Goal: Information Seeking & Learning: Find specific fact

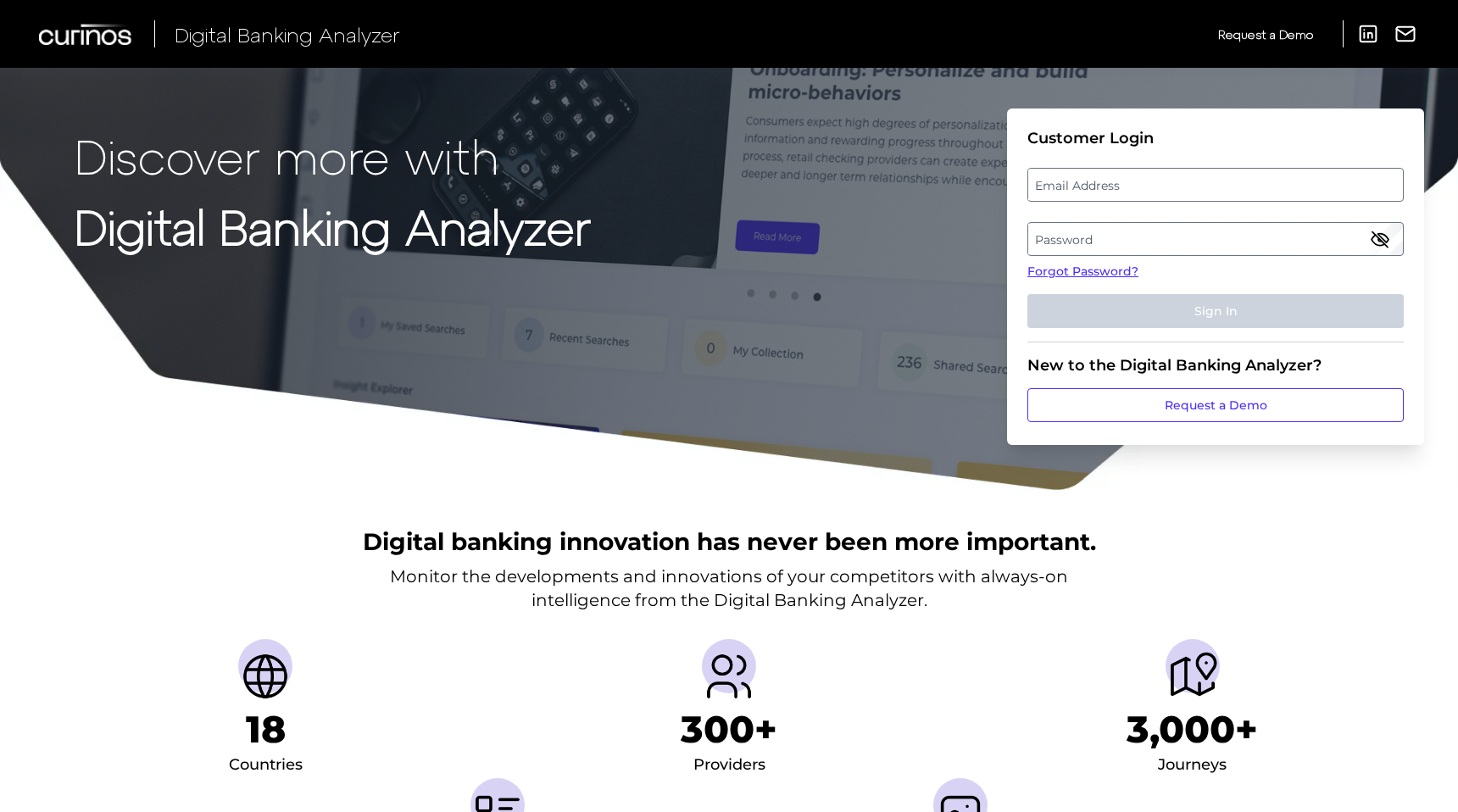
click at [1095, 227] on label "Password" at bounding box center [1215, 239] width 374 height 30
click at [1113, 174] on label "Email Address" at bounding box center [1215, 184] width 374 height 30
click at [1113, 174] on input "email" at bounding box center [1215, 184] width 377 height 34
click at [1112, 184] on input "Email Address" at bounding box center [1215, 184] width 377 height 34
type input "[EMAIL_ADDRESS][PERSON_NAME][DOMAIN_NAME]"
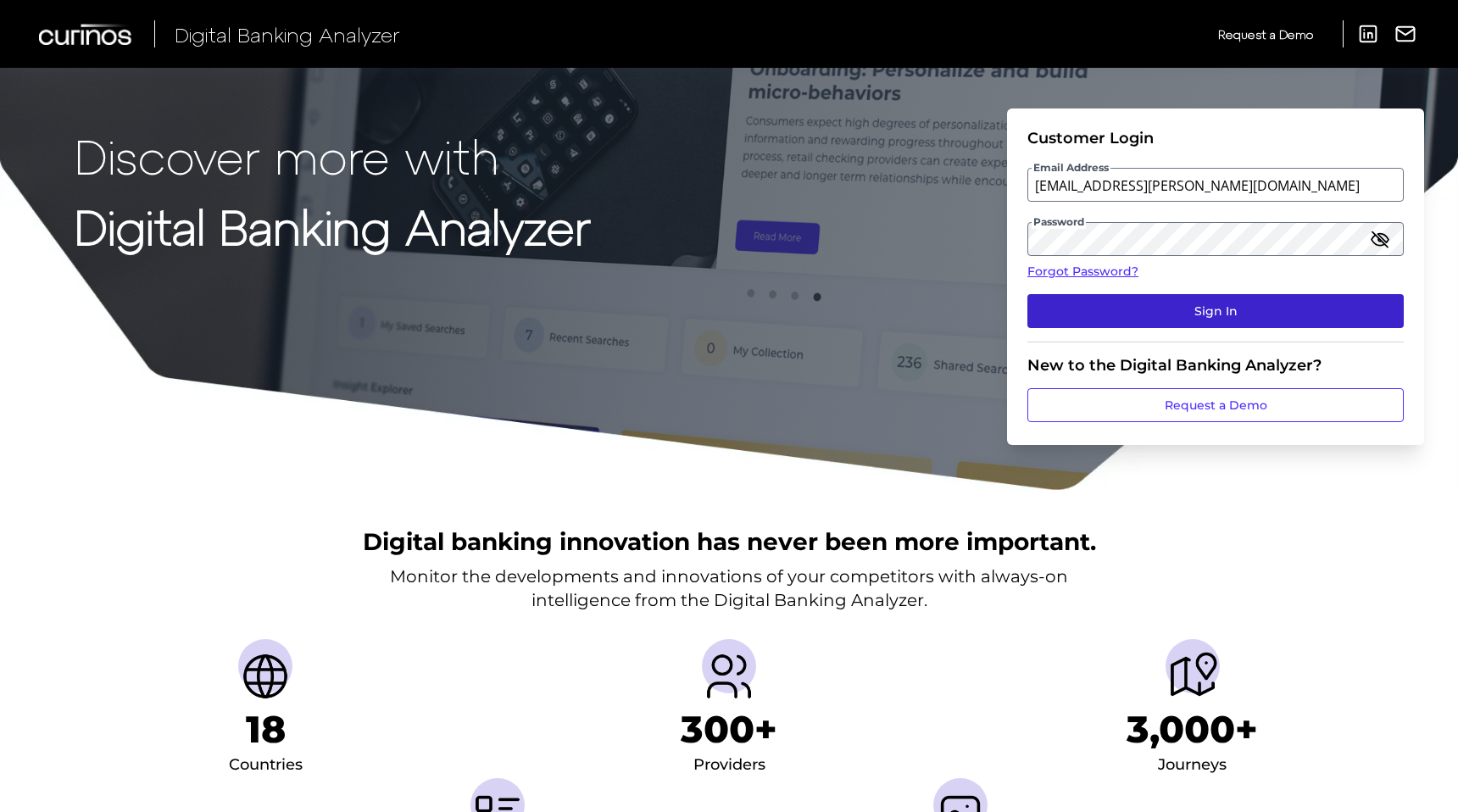
click at [1091, 298] on button "Sign In" at bounding box center [1215, 311] width 377 height 34
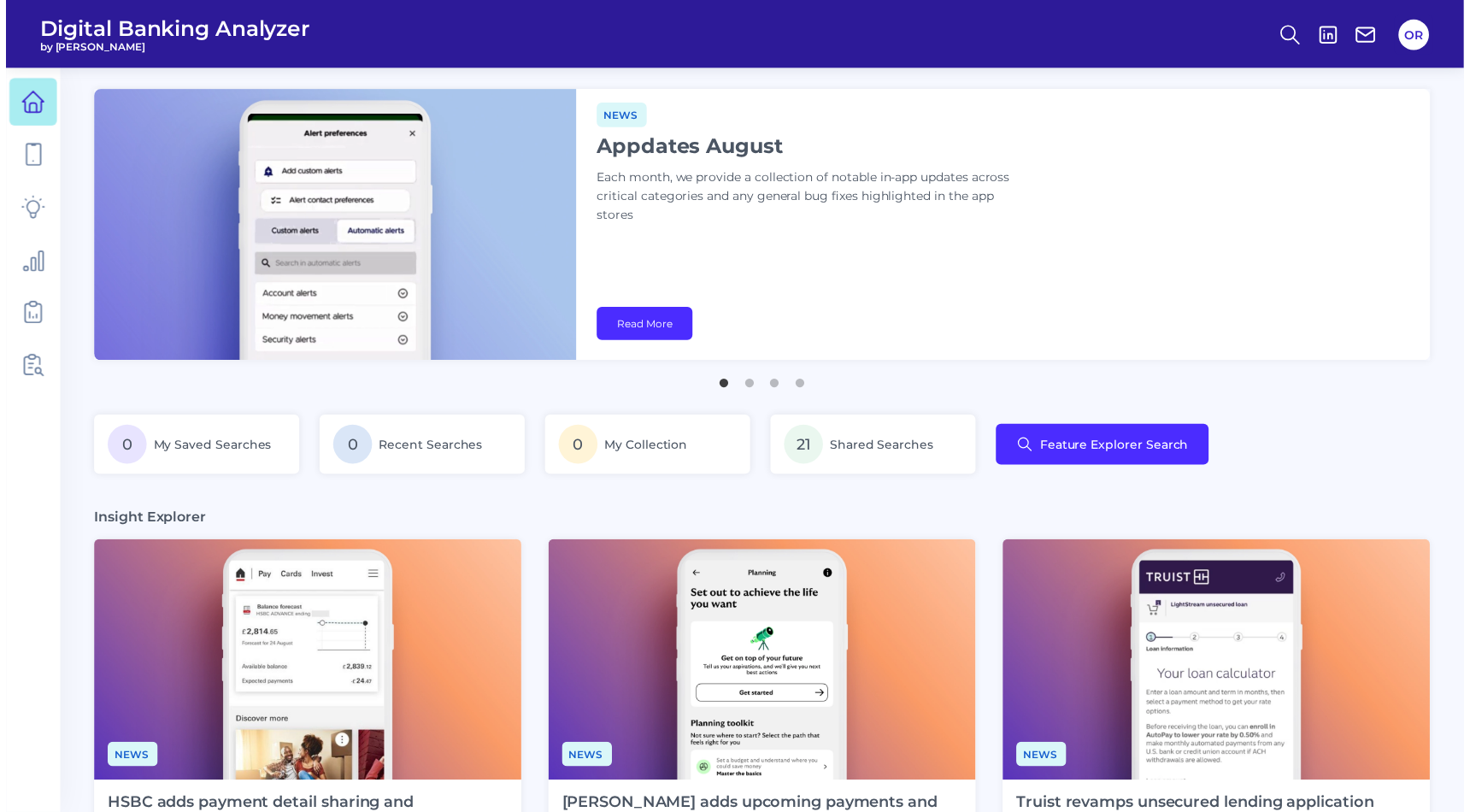
scroll to position [0, 61]
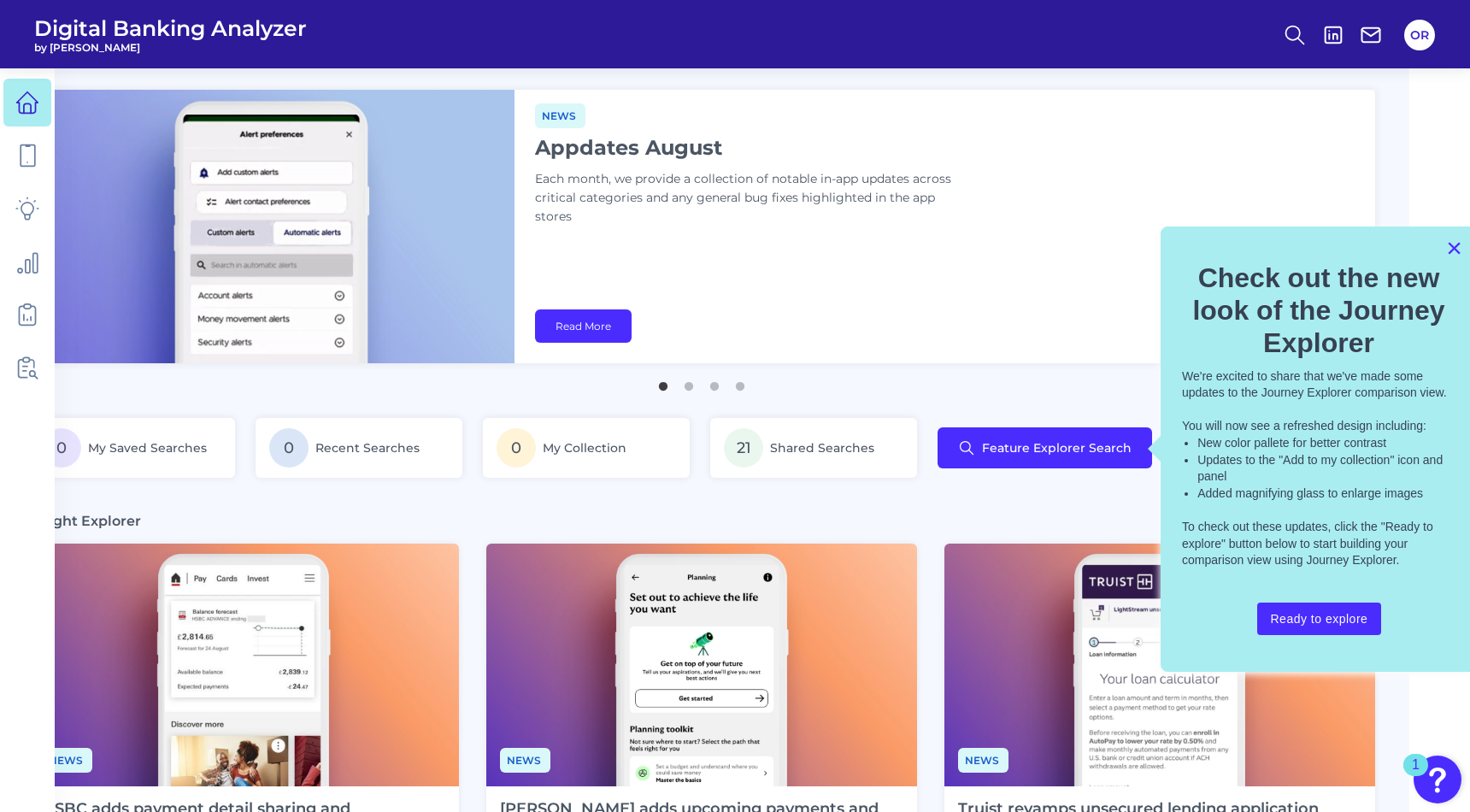
click at [1456, 247] on button "×" at bounding box center [1454, 248] width 17 height 27
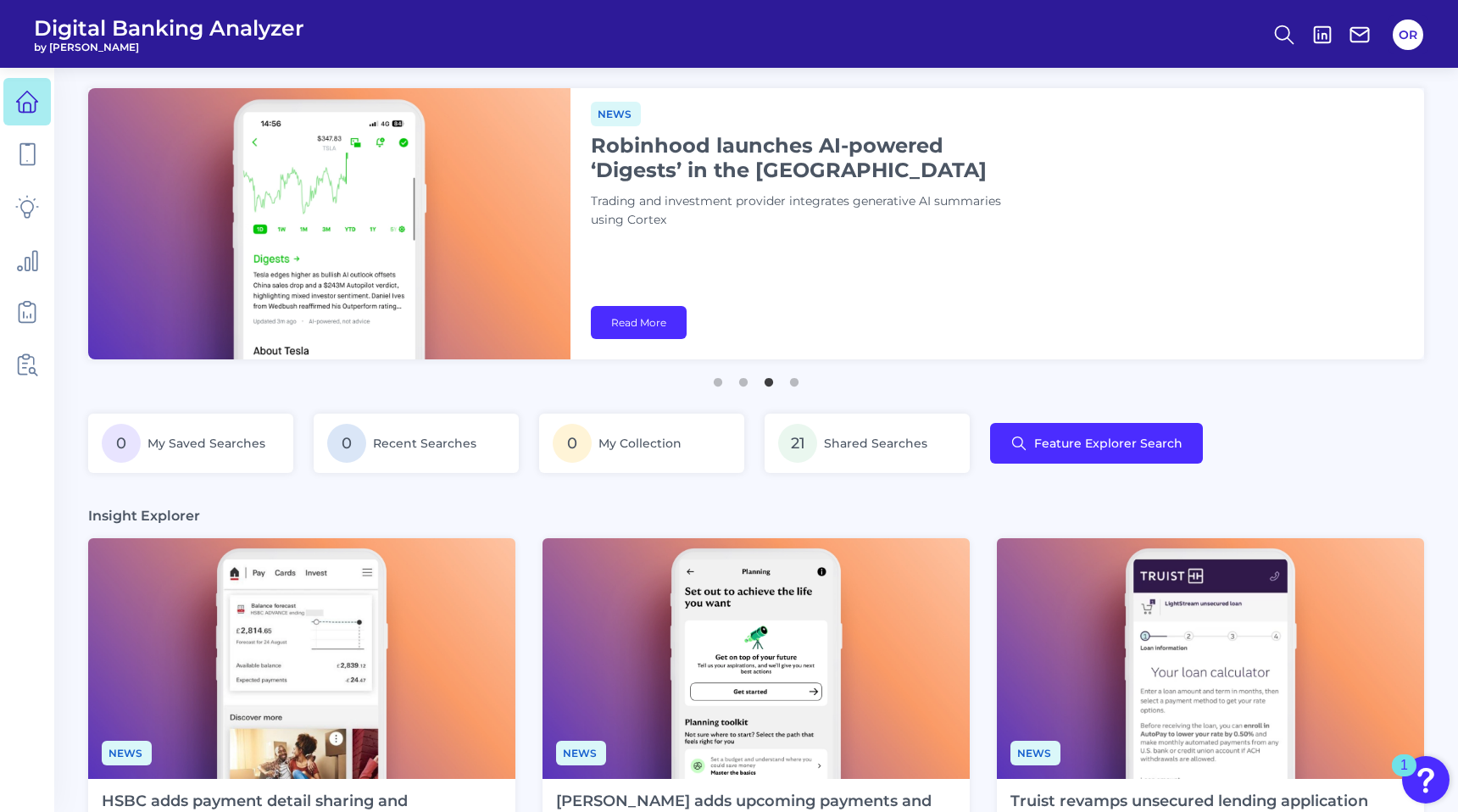
scroll to position [0, 0]
click at [884, 446] on span "Shared Searches" at bounding box center [877, 444] width 105 height 16
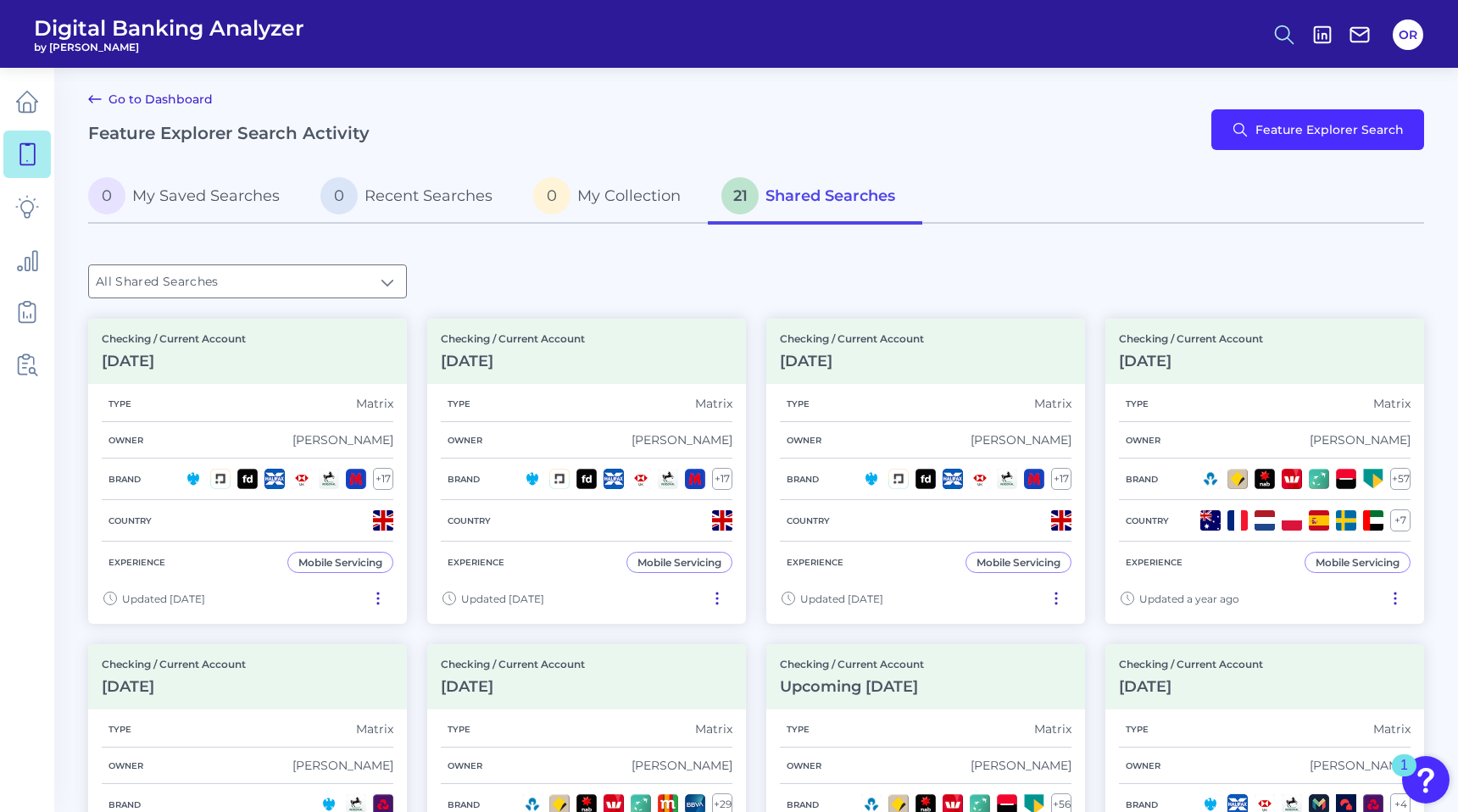
click at [1292, 40] on icon at bounding box center [1285, 35] width 23 height 23
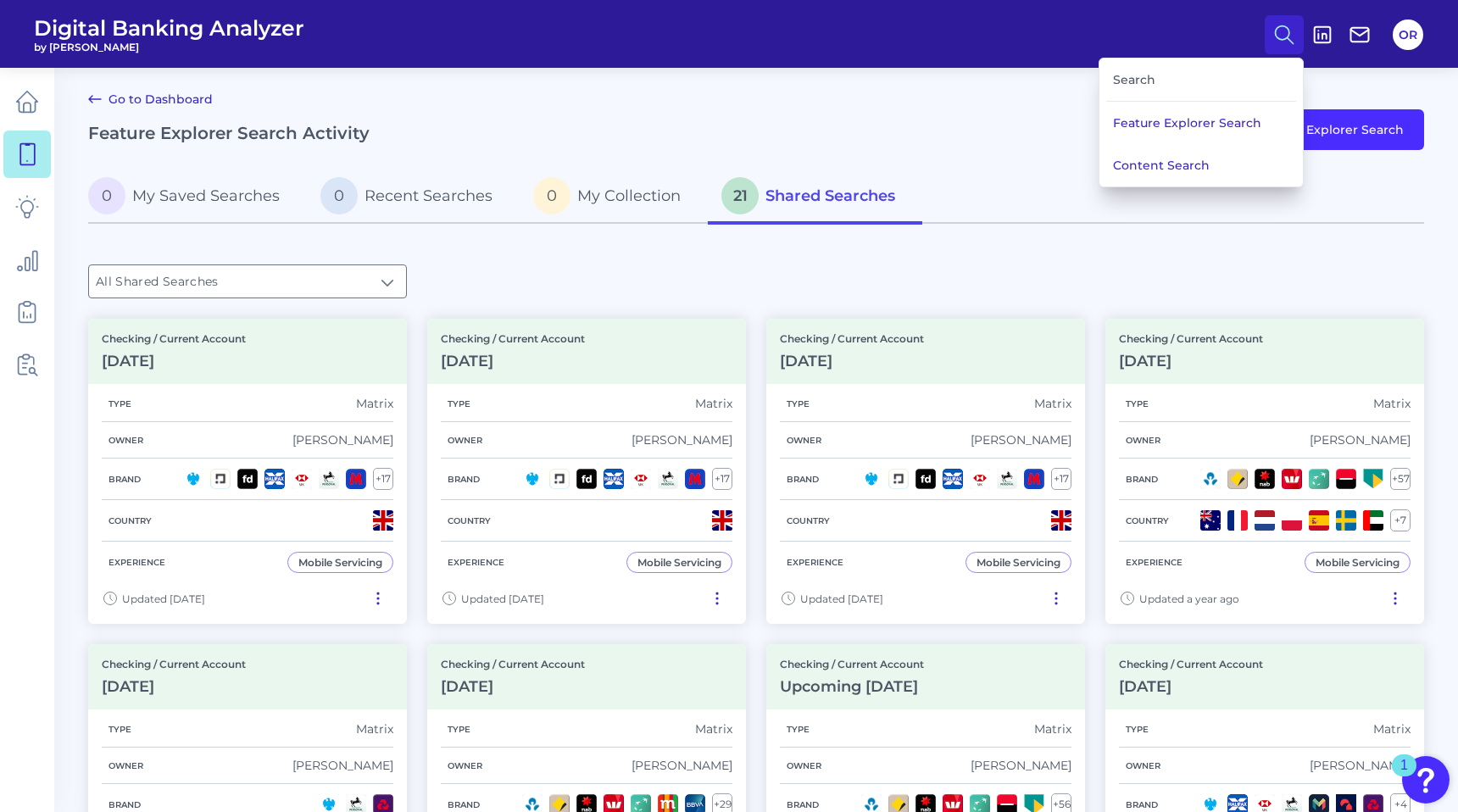
click at [1212, 79] on div "Search" at bounding box center [1201, 80] width 190 height 43
click at [1121, 77] on div "Search" at bounding box center [1201, 80] width 190 height 43
click at [1153, 82] on div "Search" at bounding box center [1201, 80] width 190 height 43
click at [1184, 160] on button "Content Search" at bounding box center [1201, 166] width 204 height 43
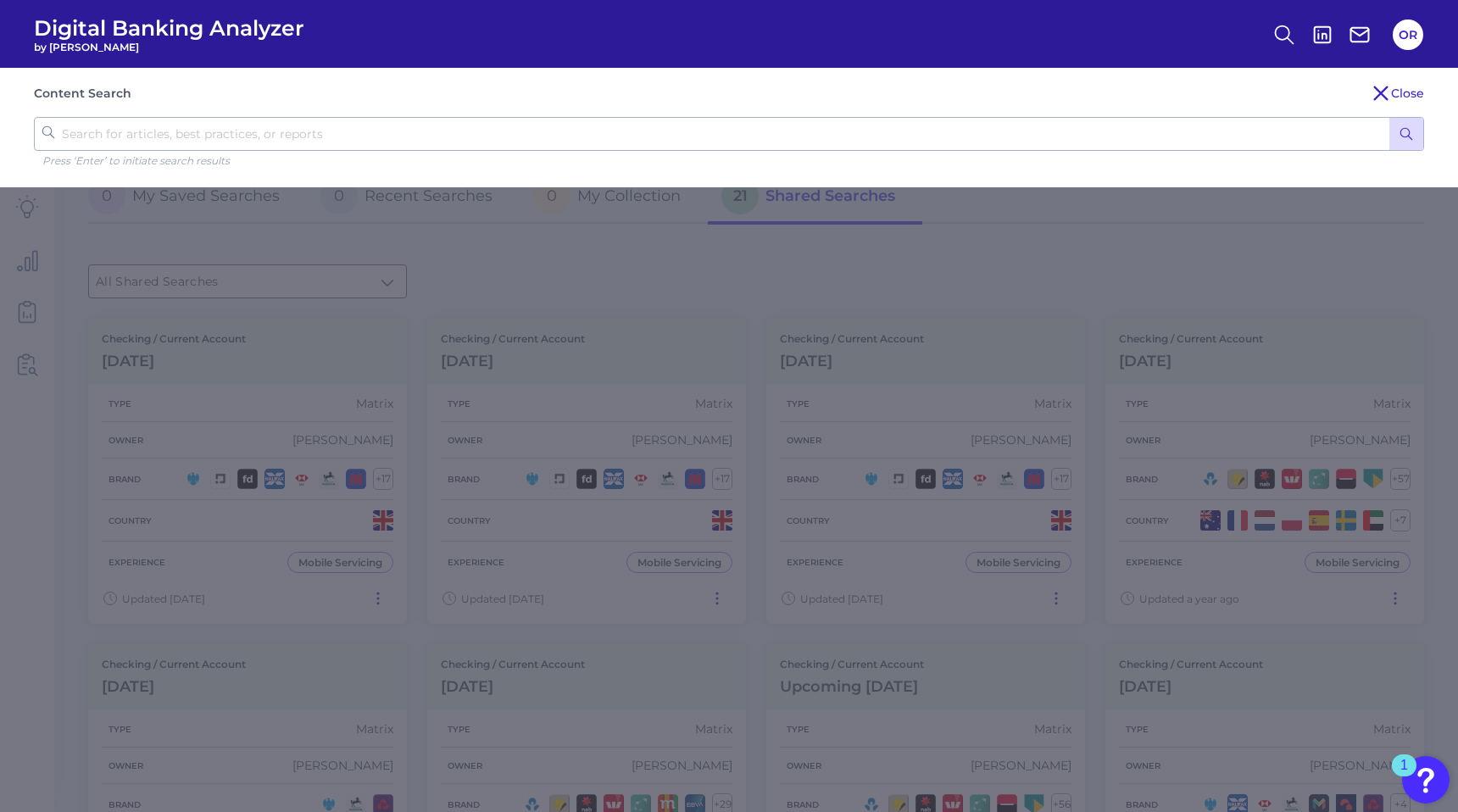
click at [740, 121] on input "text" at bounding box center [729, 133] width 1391 height 34
type input "exception"
click button "submit" at bounding box center [1406, 133] width 34 height 32
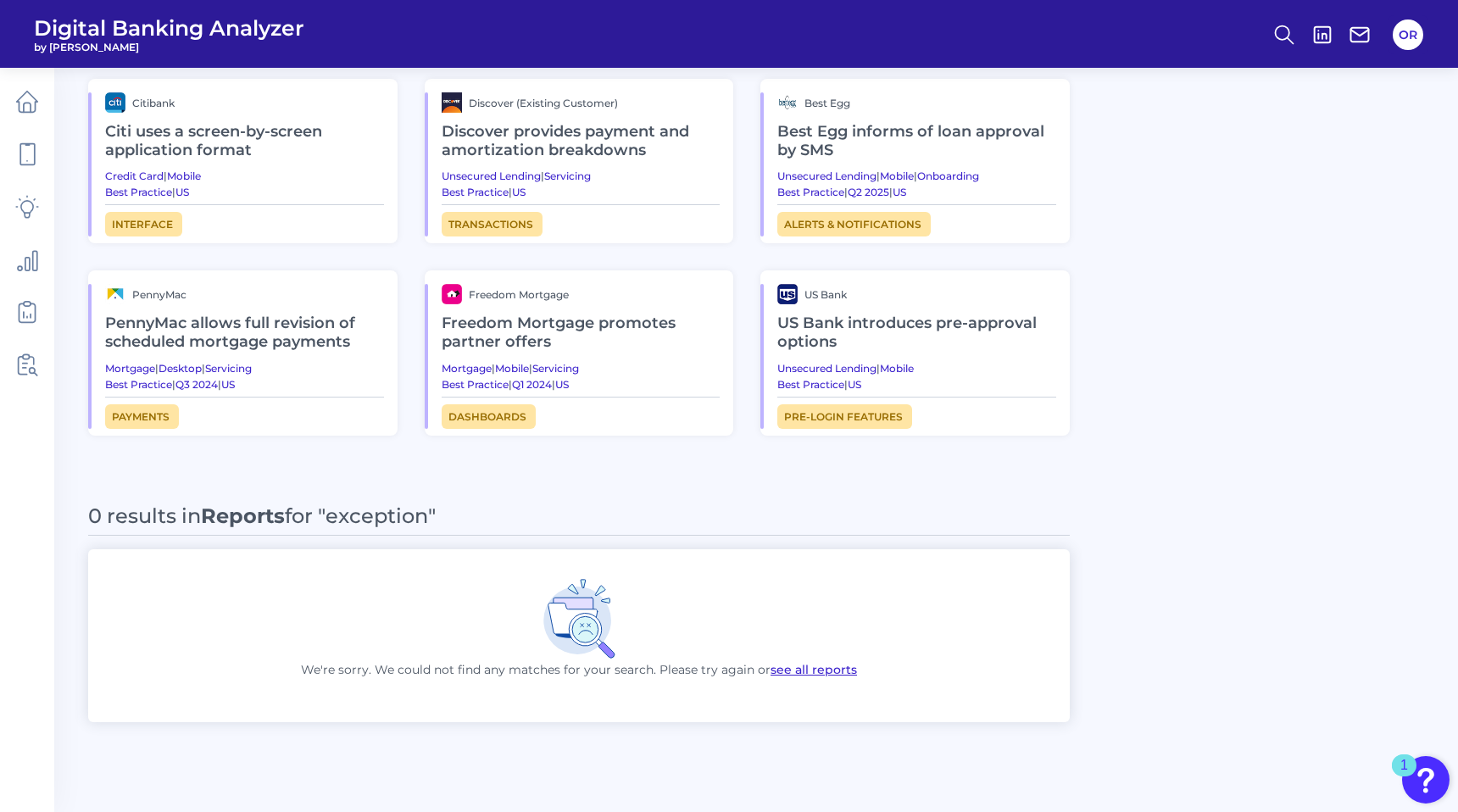
scroll to position [884, 0]
